Goal: Information Seeking & Learning: Learn about a topic

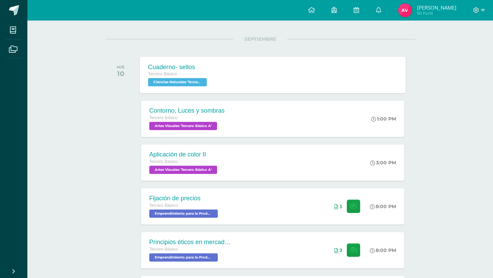
scroll to position [75, 0]
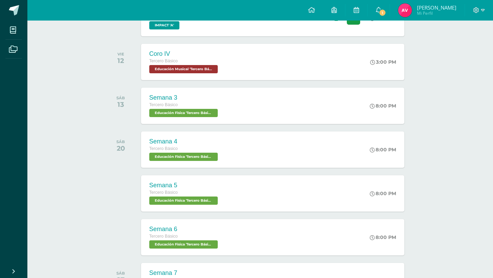
scroll to position [69, 0]
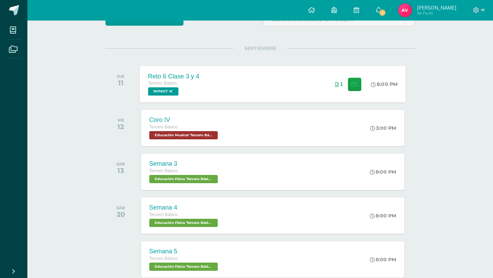
click at [228, 101] on div "Reto 6 Clase 3 y 4 Tercero Básico IMPACT 'A' 8:00 PM 1 Reto 6 Clase 3 y 4 IMPACT" at bounding box center [273, 84] width 266 height 37
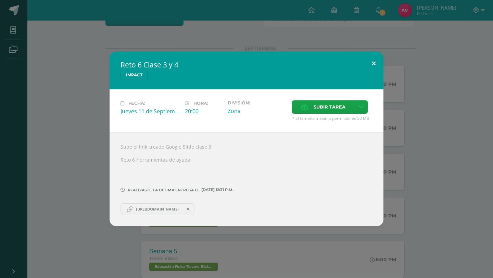
click at [381, 61] on button at bounding box center [374, 63] width 20 height 23
